Goal: Book appointment/travel/reservation

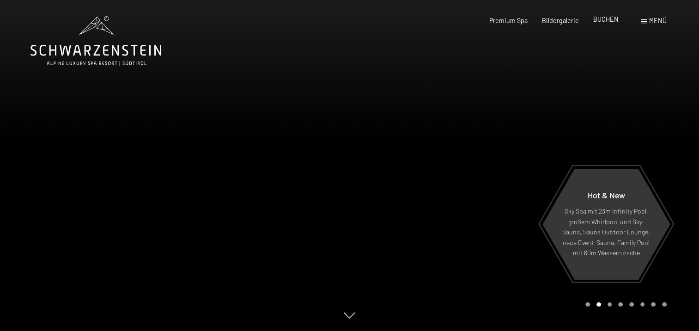
click at [602, 21] on span "BUCHEN" at bounding box center [606, 19] width 25 height 8
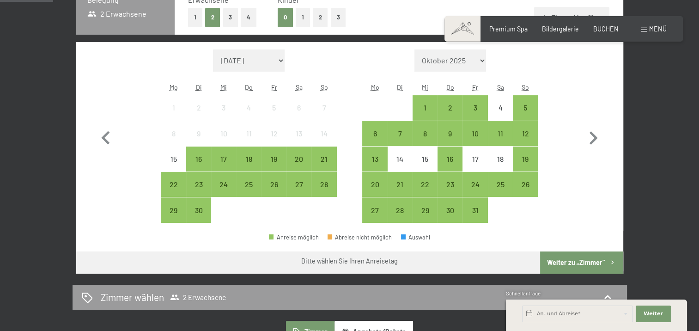
scroll to position [231, 0]
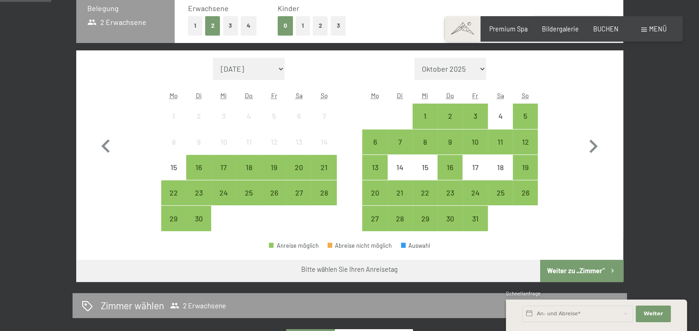
click at [297, 190] on span "Einwilligung Marketing*" at bounding box center [298, 191] width 76 height 9
click at [256, 190] on input "Einwilligung Marketing*" at bounding box center [250, 191] width 9 height 9
checkbox input "false"
click at [296, 200] on div "27" at bounding box center [299, 200] width 23 height 23
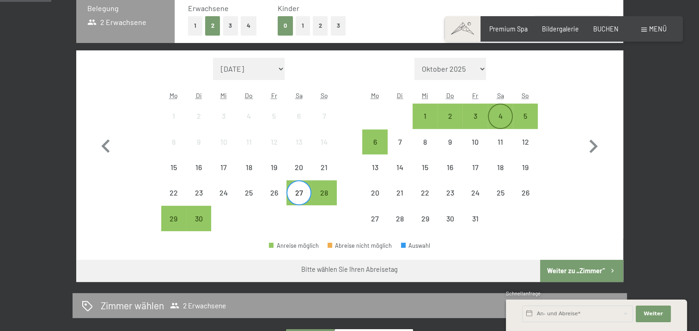
click at [504, 118] on div "4" at bounding box center [500, 123] width 23 height 23
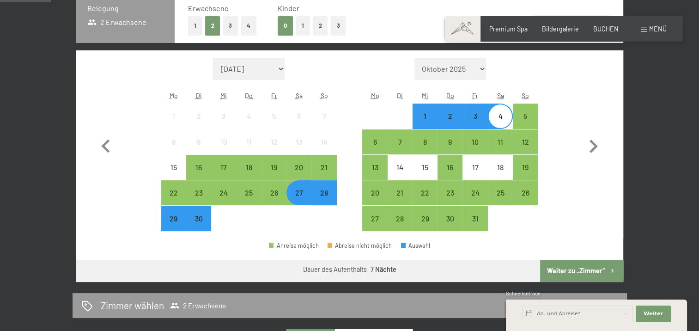
click at [568, 272] on button "Weiter zu „Zimmer“" at bounding box center [581, 271] width 83 height 22
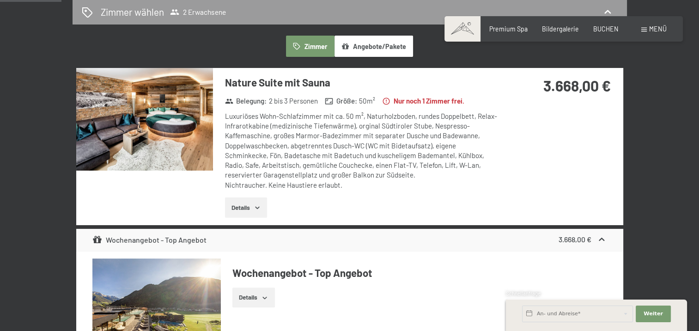
scroll to position [194, 0]
